Goal: Information Seeking & Learning: Learn about a topic

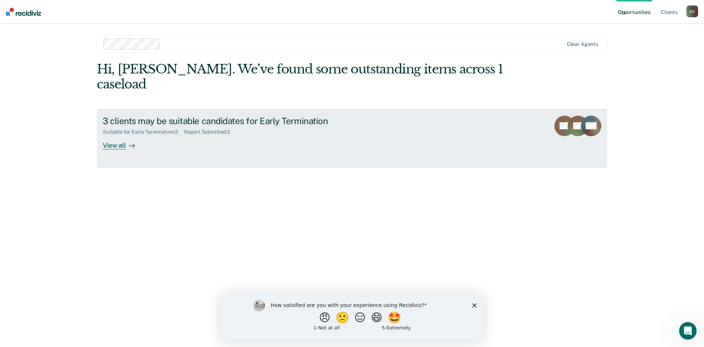
click at [135, 141] on div at bounding box center [130, 145] width 9 height 8
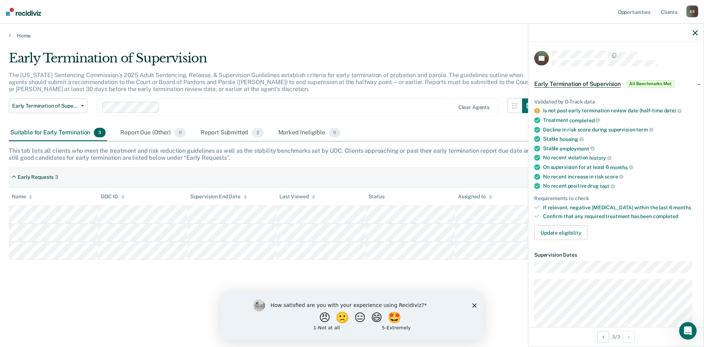
click at [694, 33] on icon "button" at bounding box center [695, 32] width 5 height 5
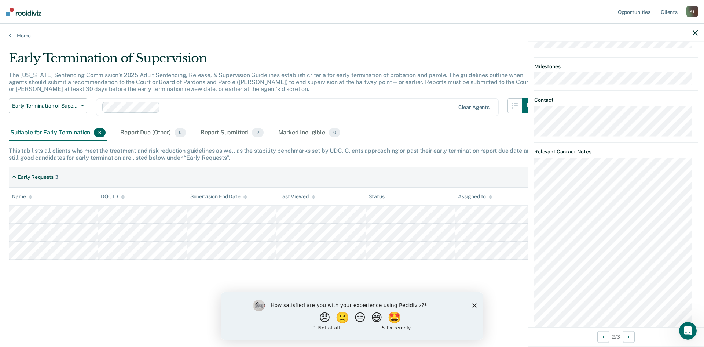
scroll to position [511, 0]
click at [629, 338] on icon "Next Opportunity" at bounding box center [629, 336] width 2 height 5
